Goal: Obtain resource: Obtain resource

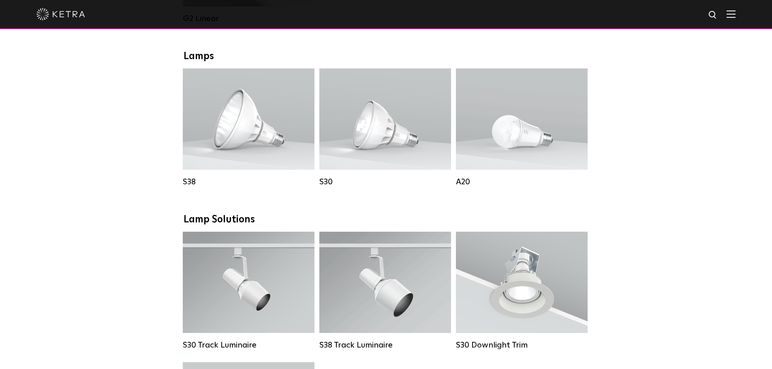
scroll to position [676, 0]
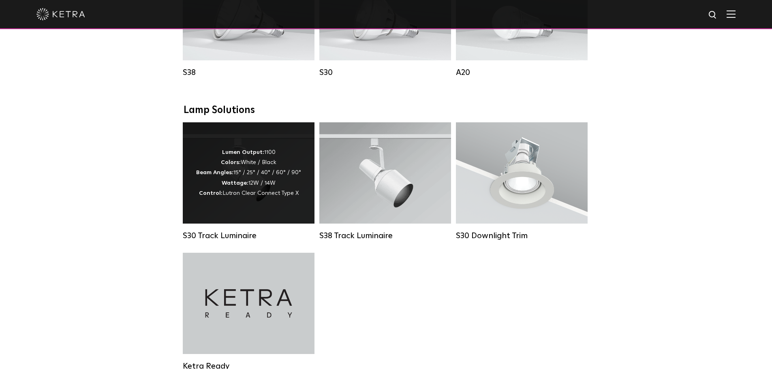
click at [224, 175] on strong "Beam Angles:" at bounding box center [214, 173] width 37 height 6
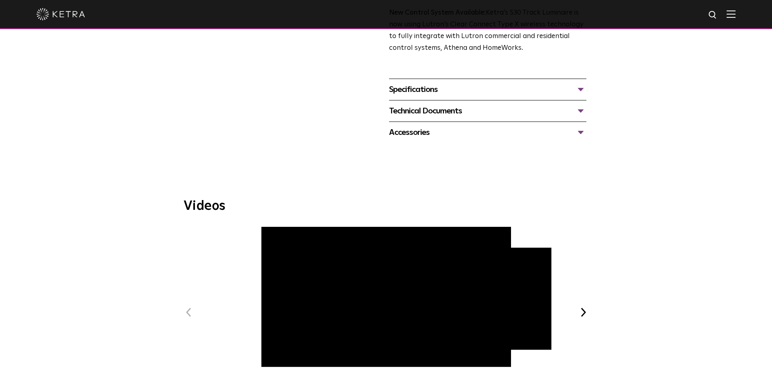
scroll to position [271, 0]
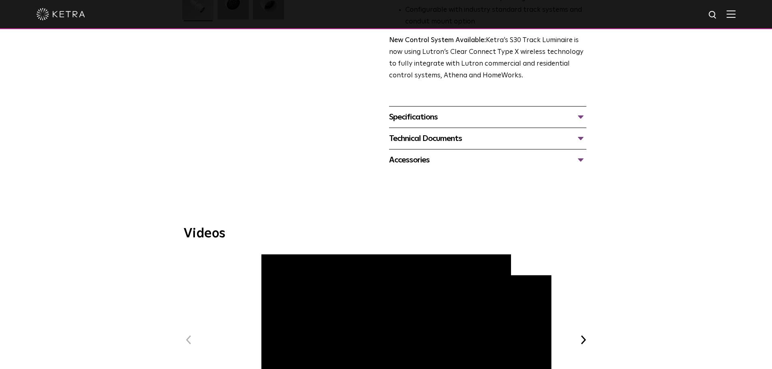
click at [437, 111] on div "Specifications" at bounding box center [487, 117] width 197 height 13
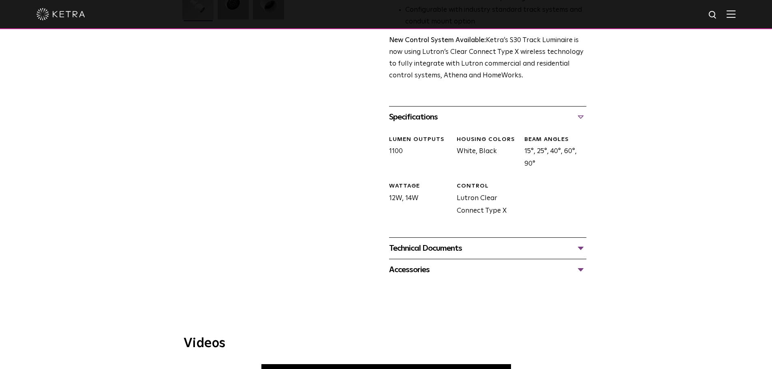
click at [431, 242] on div "Technical Documents" at bounding box center [487, 248] width 197 height 13
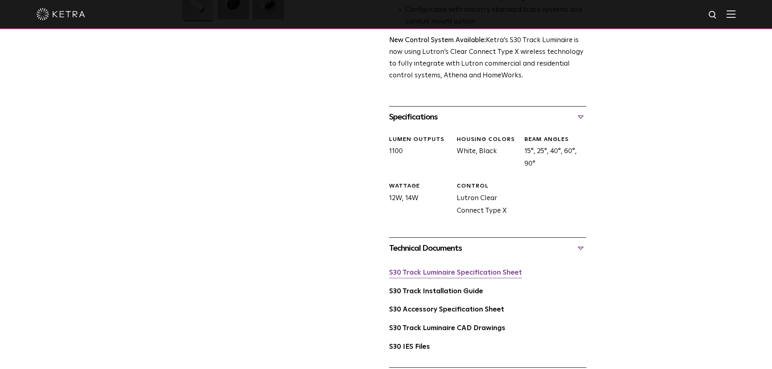
click at [499, 269] on link "S30 Track Luminaire Specification Sheet" at bounding box center [455, 272] width 133 height 7
